Goal: Find specific page/section: Find specific page/section

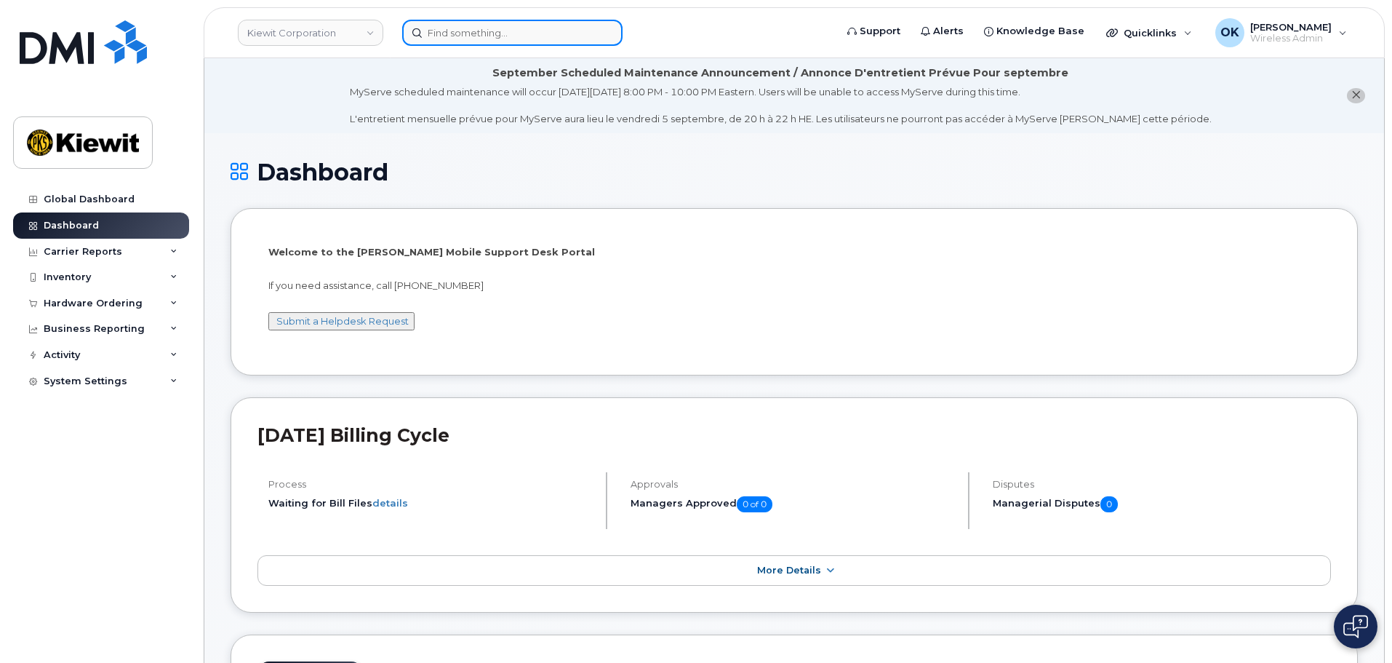
click at [467, 32] on input at bounding box center [512, 33] width 220 height 26
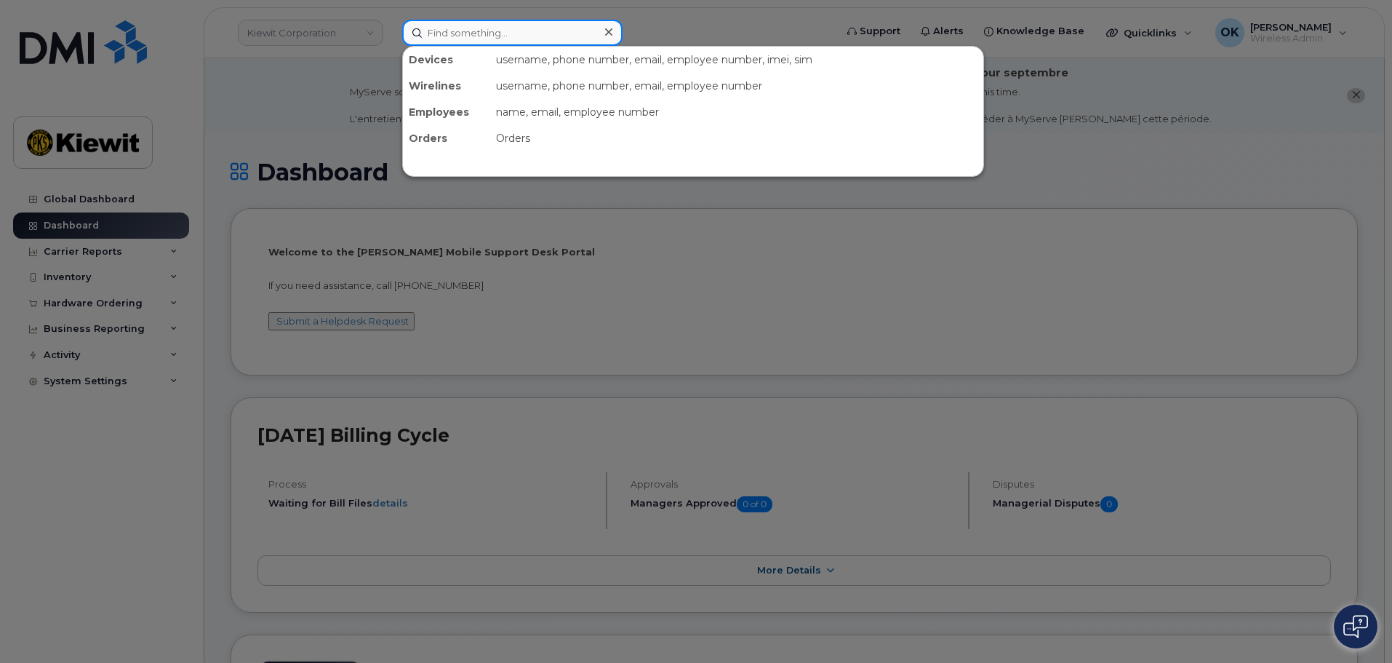
paste input "00542288"
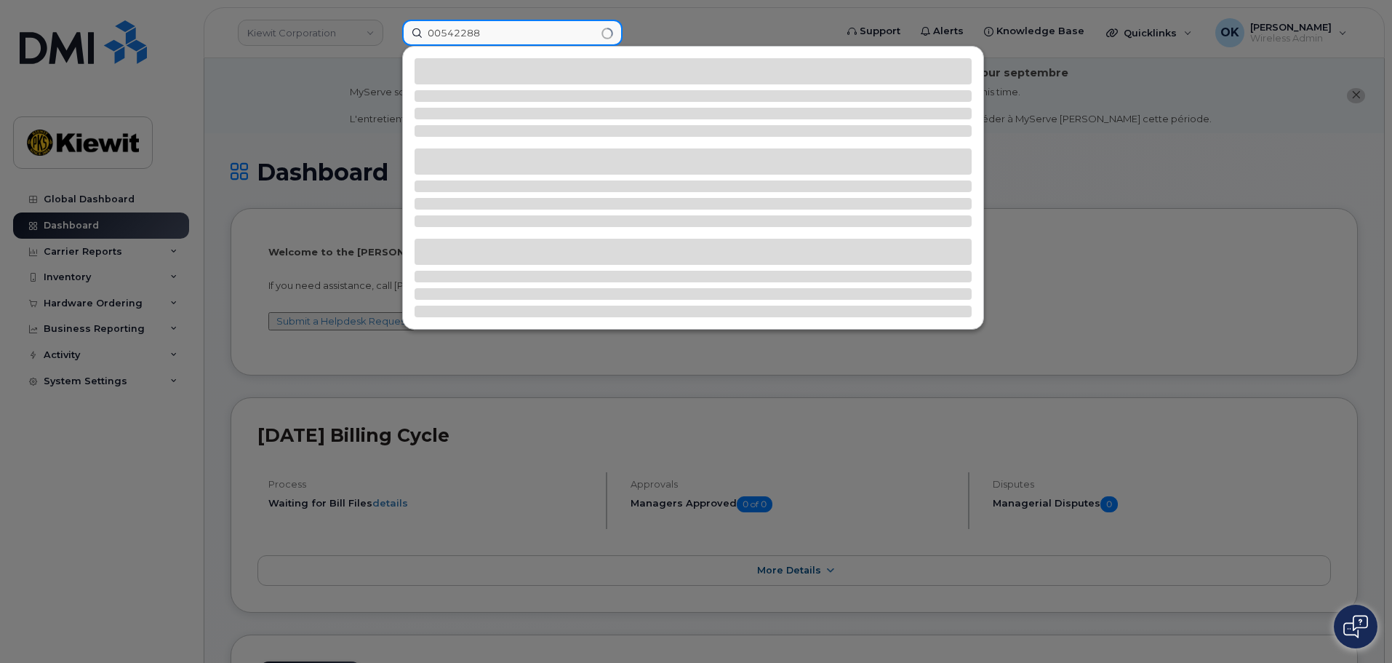
click at [446, 35] on input "00542288" at bounding box center [512, 33] width 220 height 26
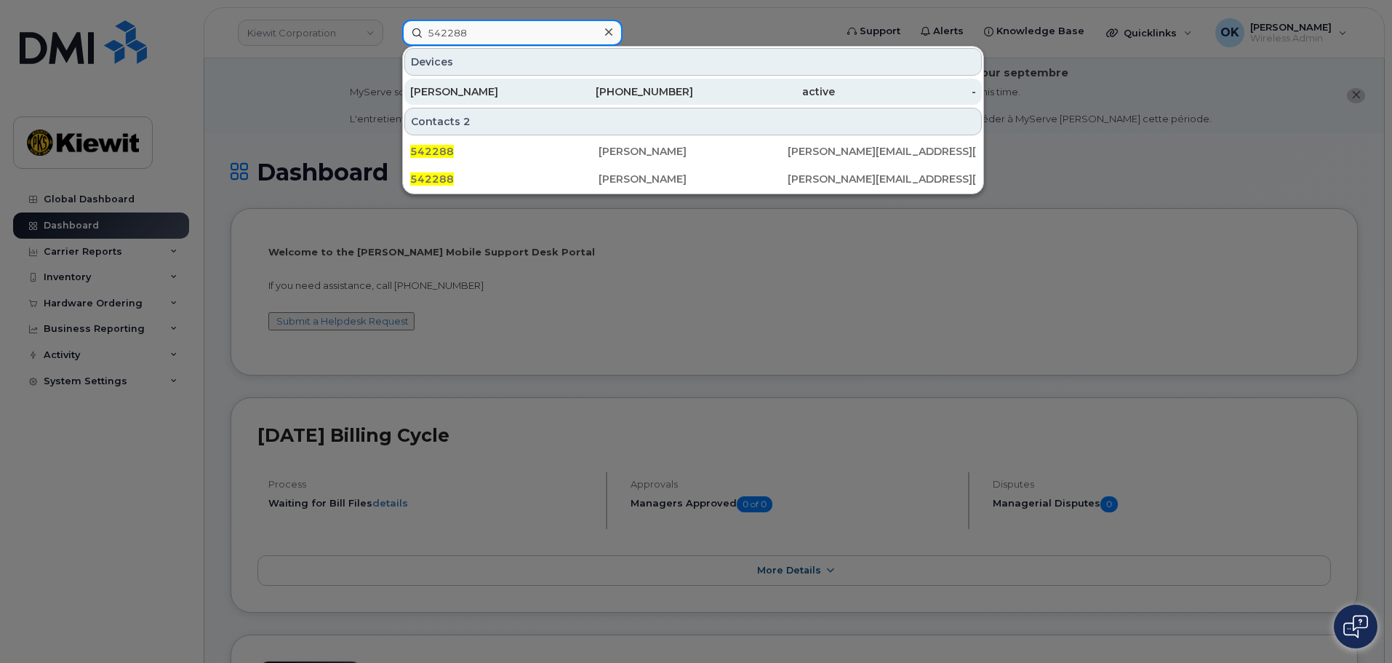
type input "542288"
click at [674, 84] on div "727-355-5428" at bounding box center [623, 92] width 142 height 26
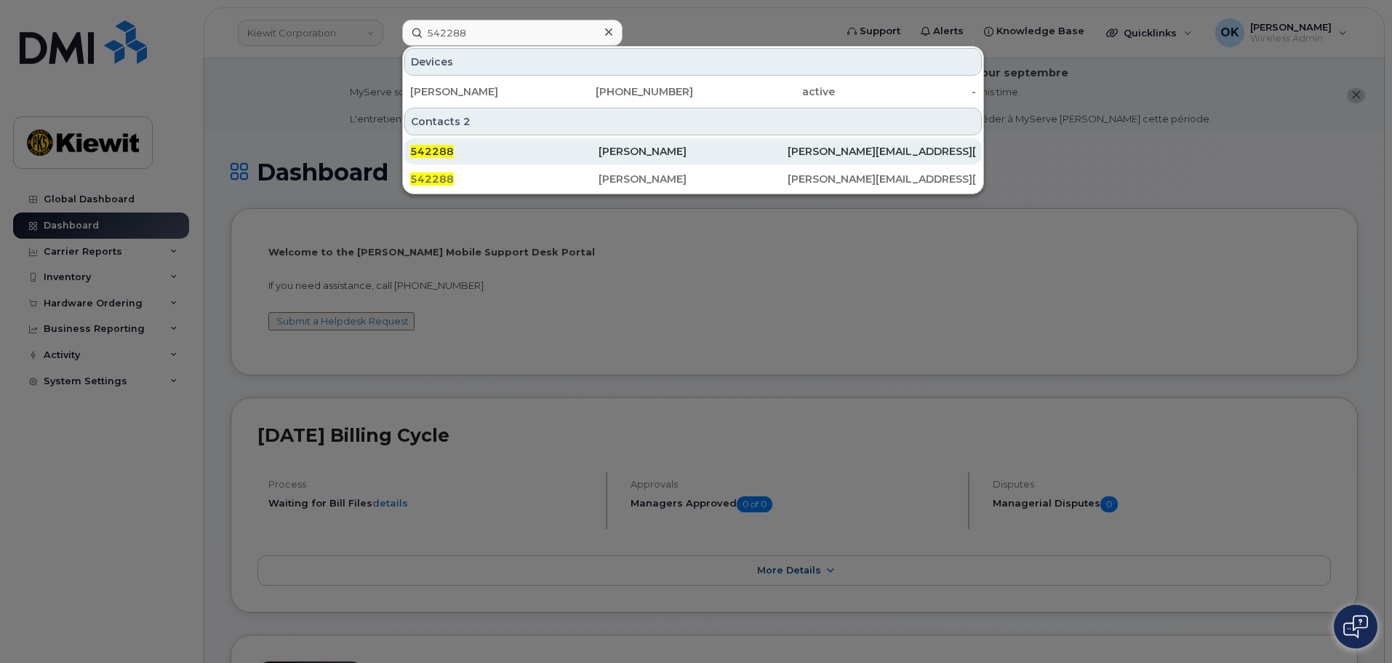
click at [715, 164] on div "[PERSON_NAME]" at bounding box center [693, 151] width 188 height 26
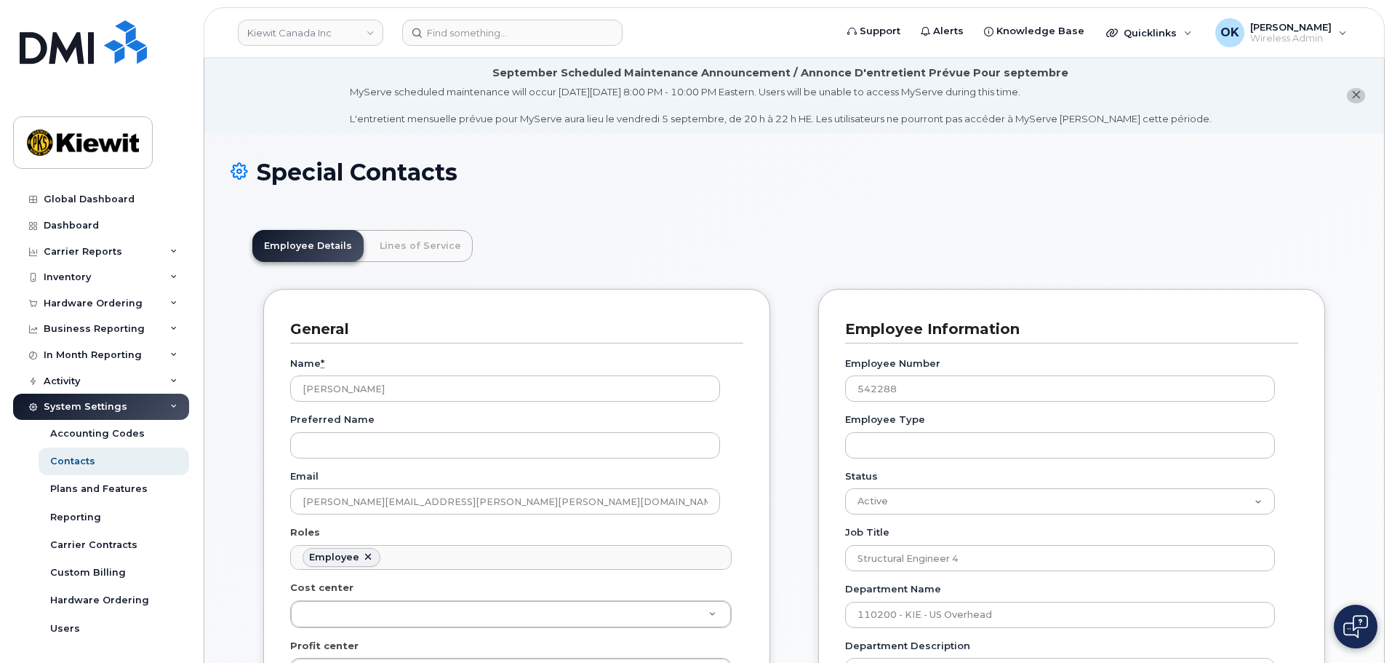
scroll to position [43, 0]
click at [417, 236] on link "Lines of Service" at bounding box center [420, 246] width 105 height 32
